Goal: Use online tool/utility: Utilize a website feature to perform a specific function

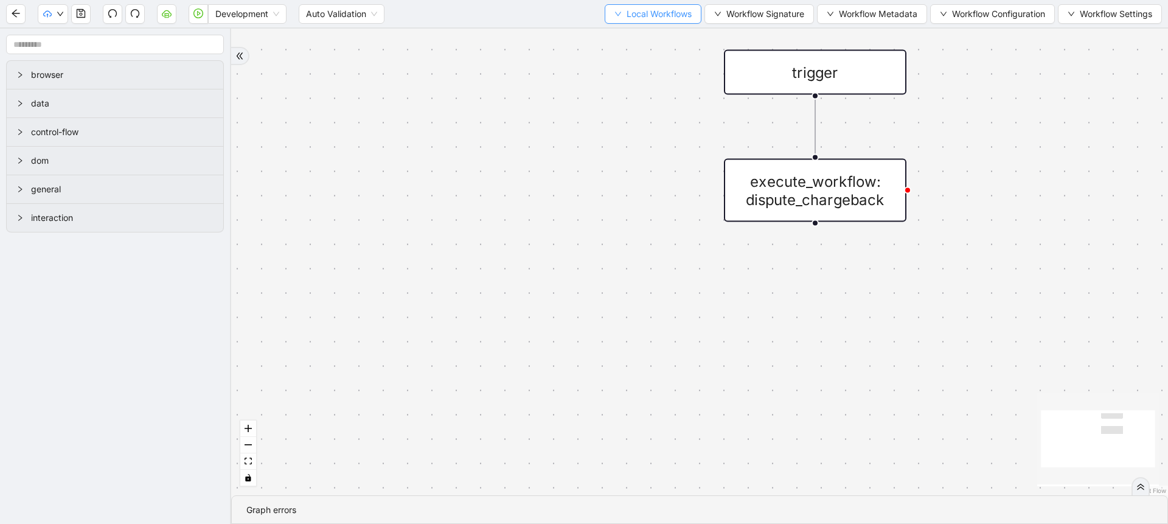
click at [626, 11] on span "Local Workflows" at bounding box center [658, 13] width 65 height 13
click at [628, 39] on span "Select" at bounding box center [647, 37] width 79 height 13
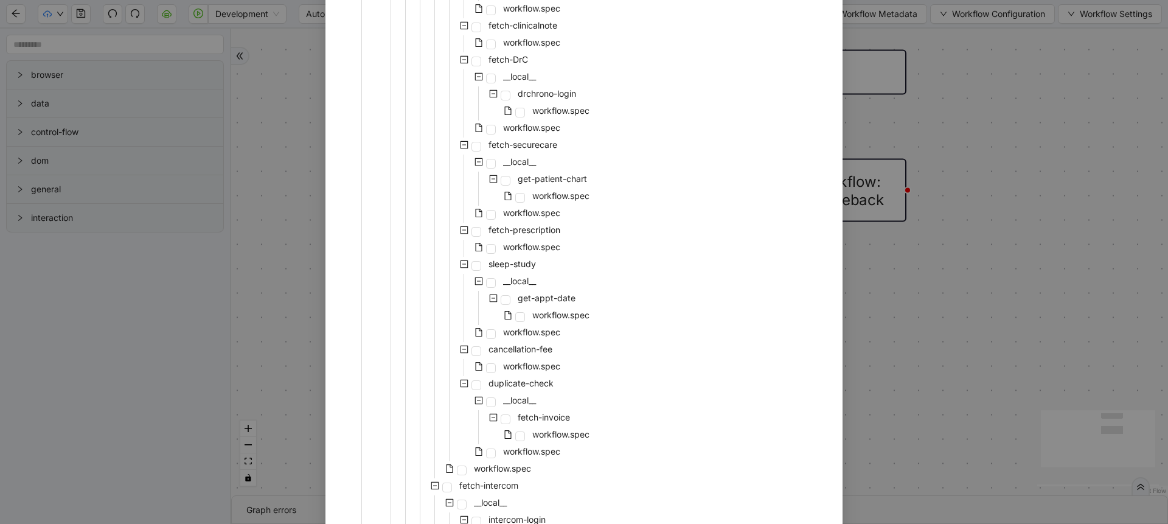
scroll to position [469, 0]
click at [499, 468] on span "workflow.spec" at bounding box center [502, 465] width 57 height 10
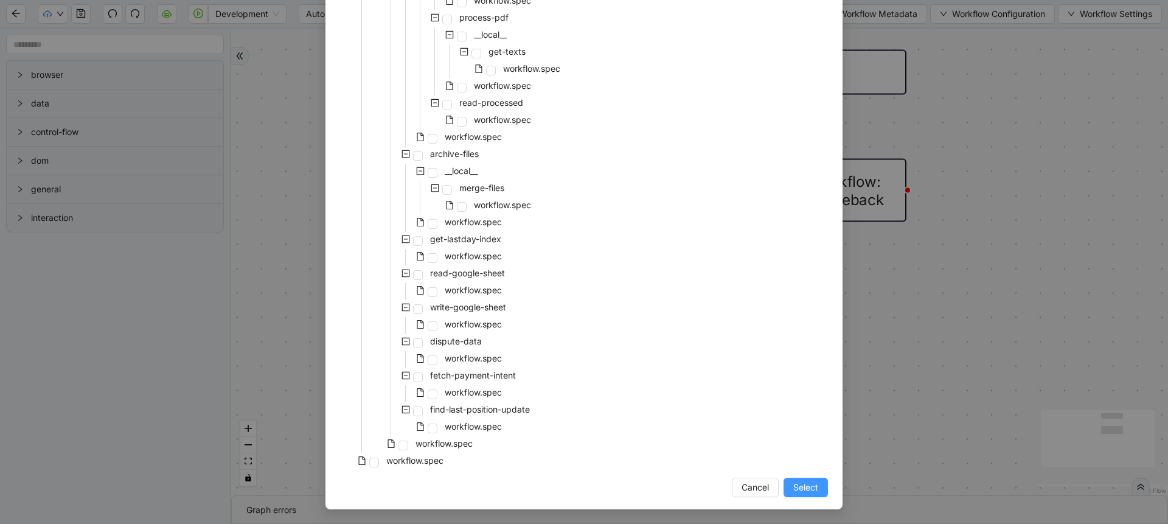
click at [809, 490] on span "Select" at bounding box center [805, 486] width 25 height 13
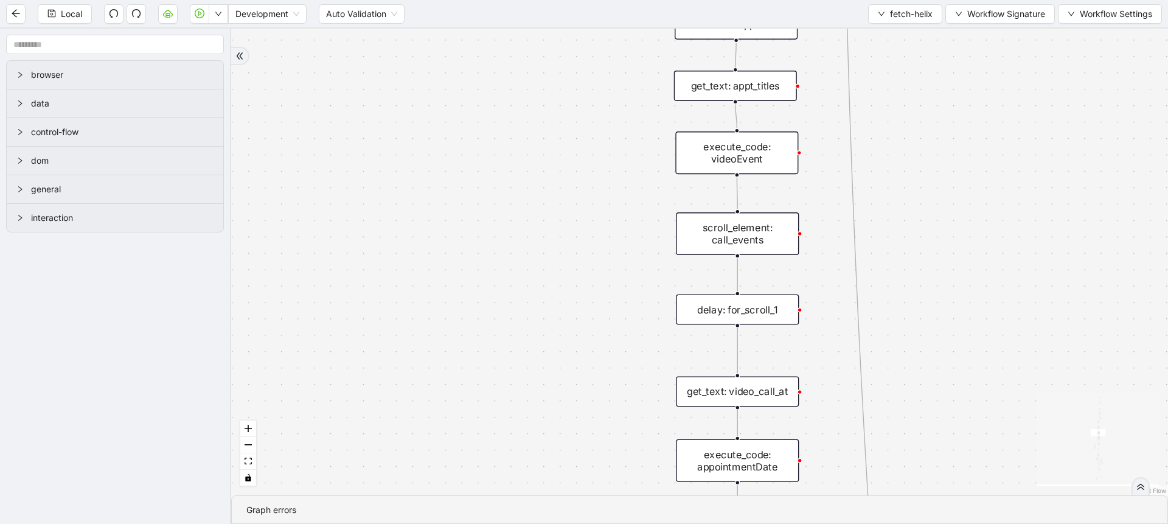
drag, startPoint x: 656, startPoint y: 310, endPoint x: 625, endPoint y: 159, distance: 153.9
click at [625, 159] on div "success fallback no_invoice fallback success has_apptID clinical_note_present f…" at bounding box center [699, 262] width 937 height 466
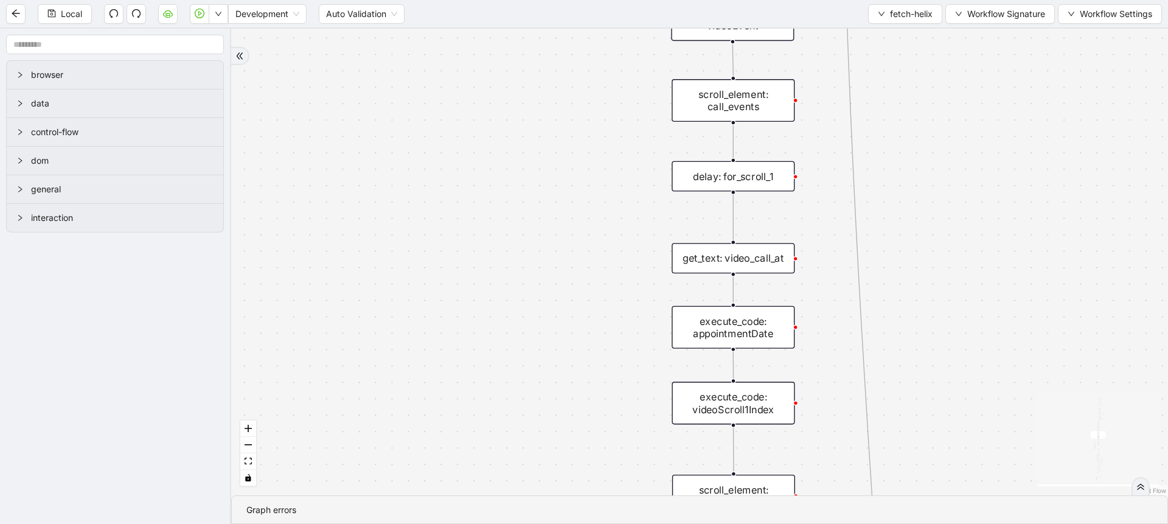
drag, startPoint x: 628, startPoint y: 356, endPoint x: 609, endPoint y: 178, distance: 179.2
click at [609, 178] on div "success fallback no_invoice fallback success has_apptID clinical_note_present f…" at bounding box center [699, 262] width 937 height 466
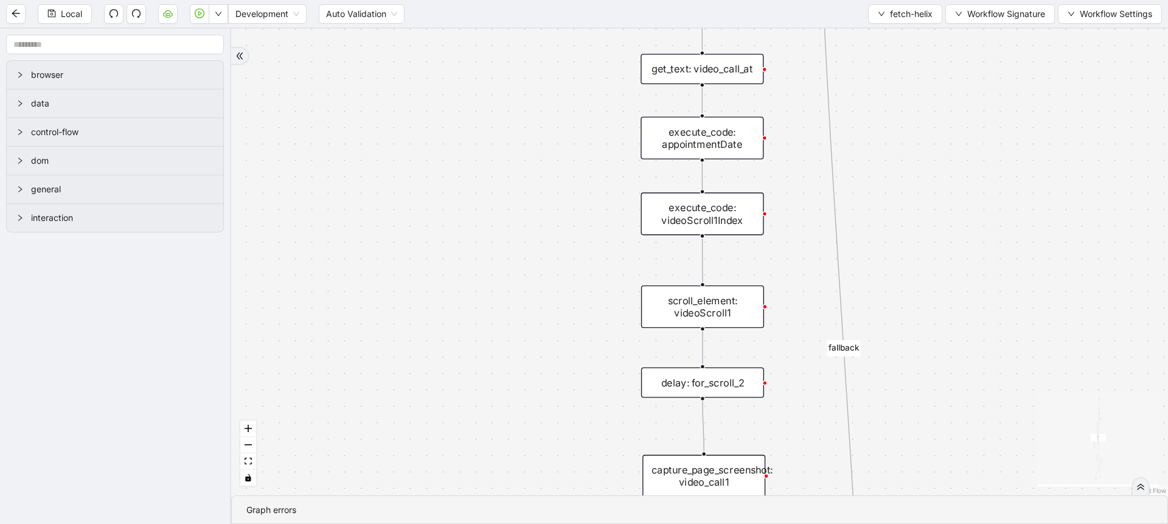
drag, startPoint x: 612, startPoint y: 388, endPoint x: 597, endPoint y: 244, distance: 144.3
click at [597, 244] on div "success fallback no_invoice fallback success has_apptID clinical_note_present f…" at bounding box center [699, 262] width 937 height 466
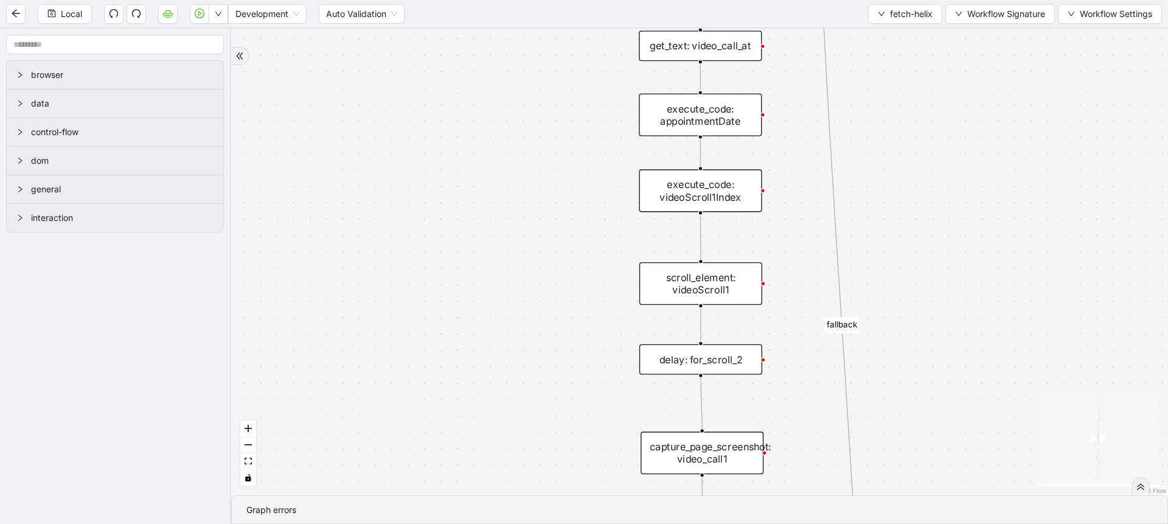
drag, startPoint x: 591, startPoint y: 383, endPoint x: 582, endPoint y: 303, distance: 80.7
click at [582, 303] on div "success fallback no_invoice fallback success has_apptID clinical_note_present f…" at bounding box center [699, 262] width 937 height 466
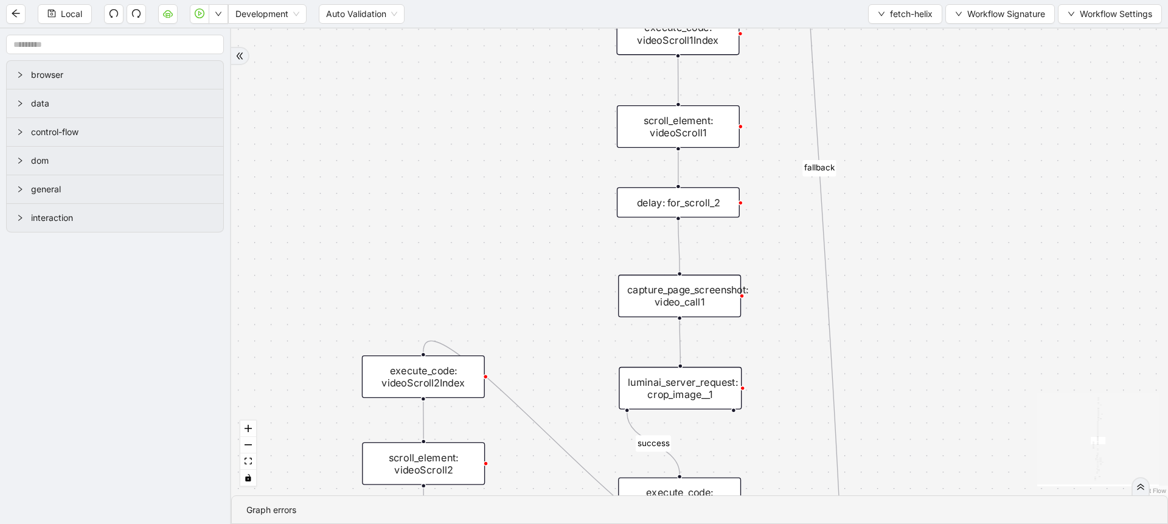
drag, startPoint x: 802, startPoint y: 428, endPoint x: 796, endPoint y: 344, distance: 84.2
click at [796, 344] on div "success fallback no_invoice fallback success has_apptID clinical_note_present f…" at bounding box center [699, 262] width 937 height 466
